Goal: Information Seeking & Learning: Learn about a topic

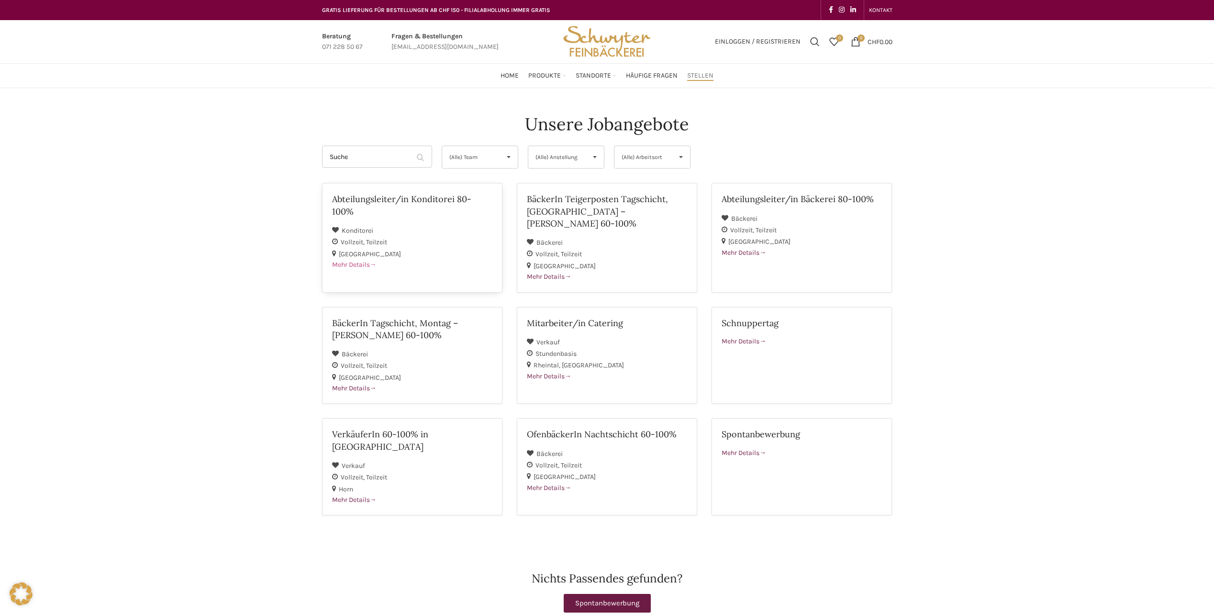
click at [412, 205] on h2 "Abteilungsleiter/in Konditorei 80-100%" at bounding box center [412, 205] width 160 height 24
click at [762, 202] on h2 "Abteilungsleiter/in Bäckerei 80-100%" at bounding box center [802, 199] width 160 height 12
